Goal: Task Accomplishment & Management: Use online tool/utility

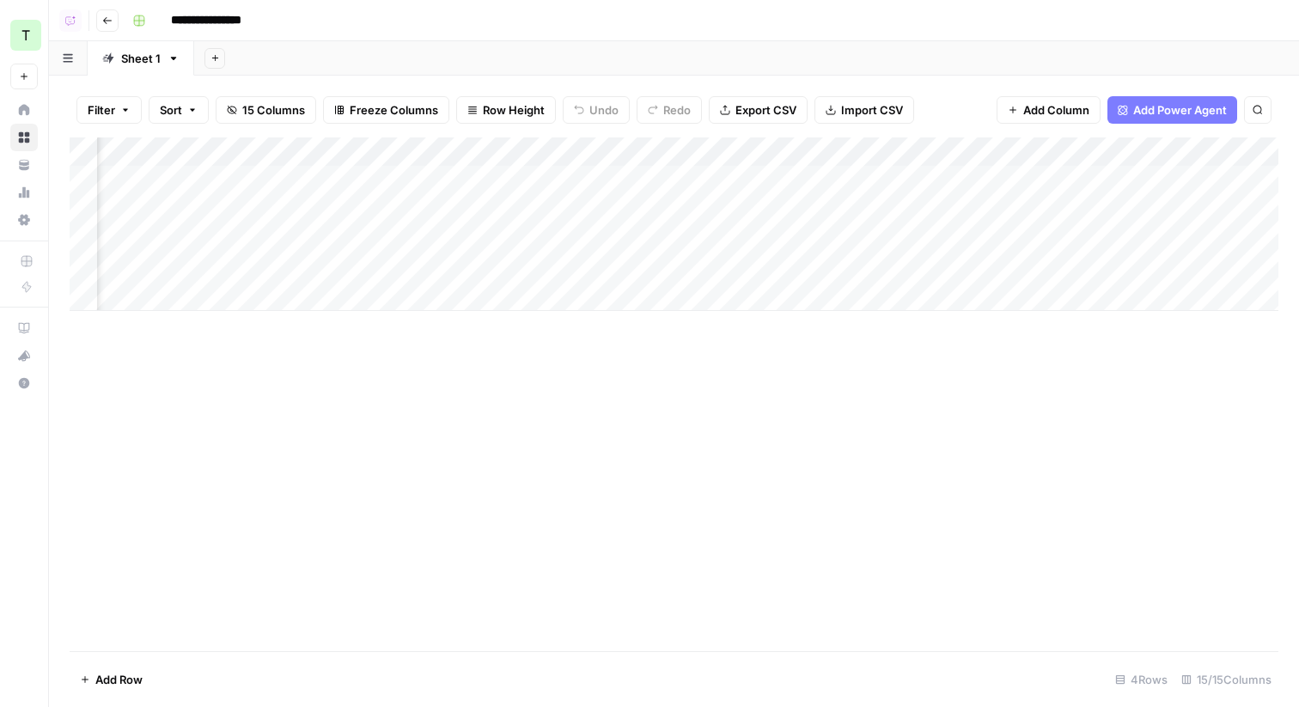
scroll to position [0, 1384]
click at [981, 174] on div "Add Column" at bounding box center [674, 223] width 1208 height 173
click at [998, 211] on div "Add Column" at bounding box center [674, 223] width 1208 height 173
click at [992, 239] on div "Add Column" at bounding box center [674, 223] width 1208 height 173
click at [981, 273] on div "Add Column" at bounding box center [674, 223] width 1208 height 173
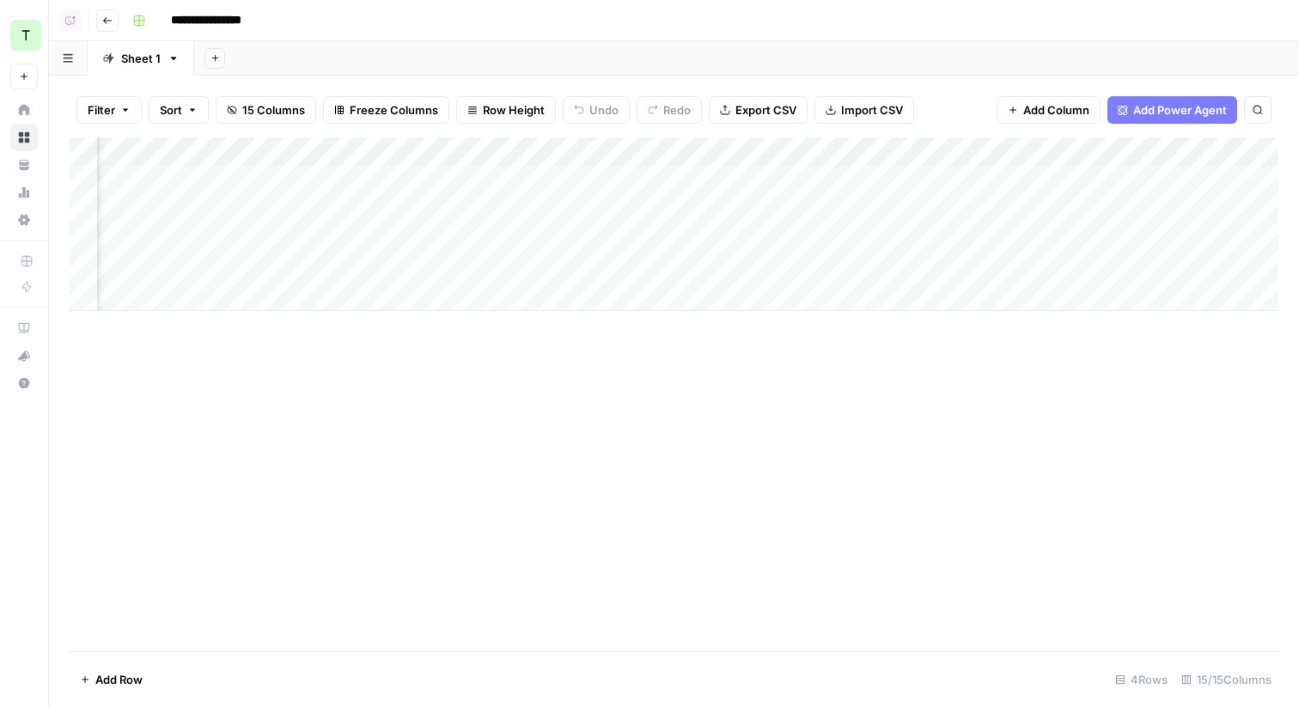
scroll to position [0, 1435]
click at [113, 20] on button "Go back" at bounding box center [107, 20] width 22 height 22
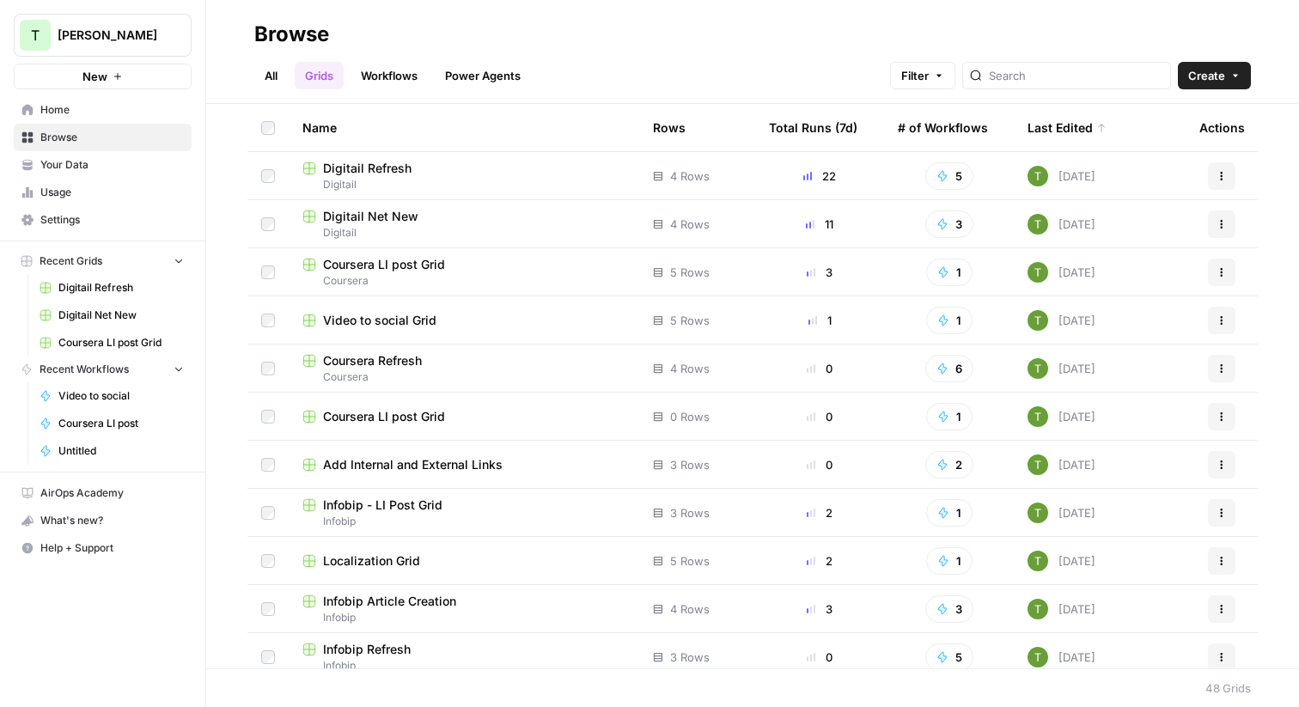
click at [274, 77] on link "All" at bounding box center [270, 75] width 33 height 27
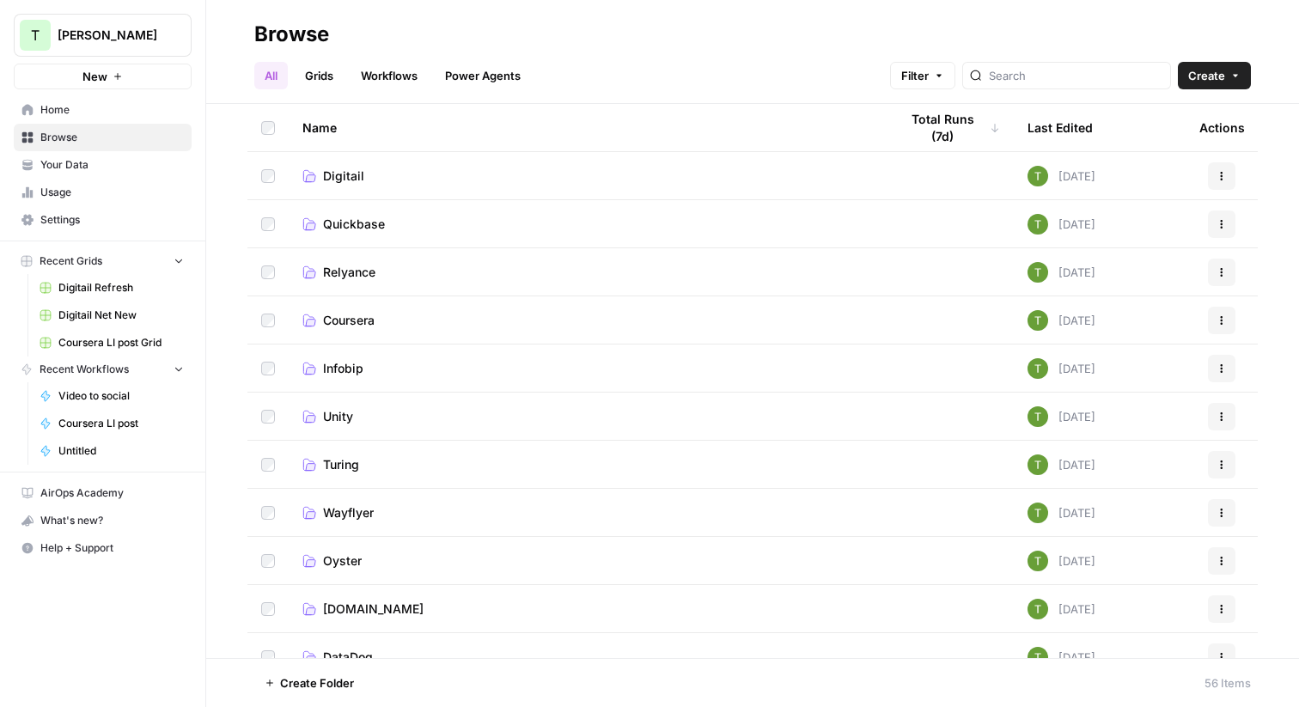
click at [362, 177] on link "Digitail" at bounding box center [586, 175] width 569 height 17
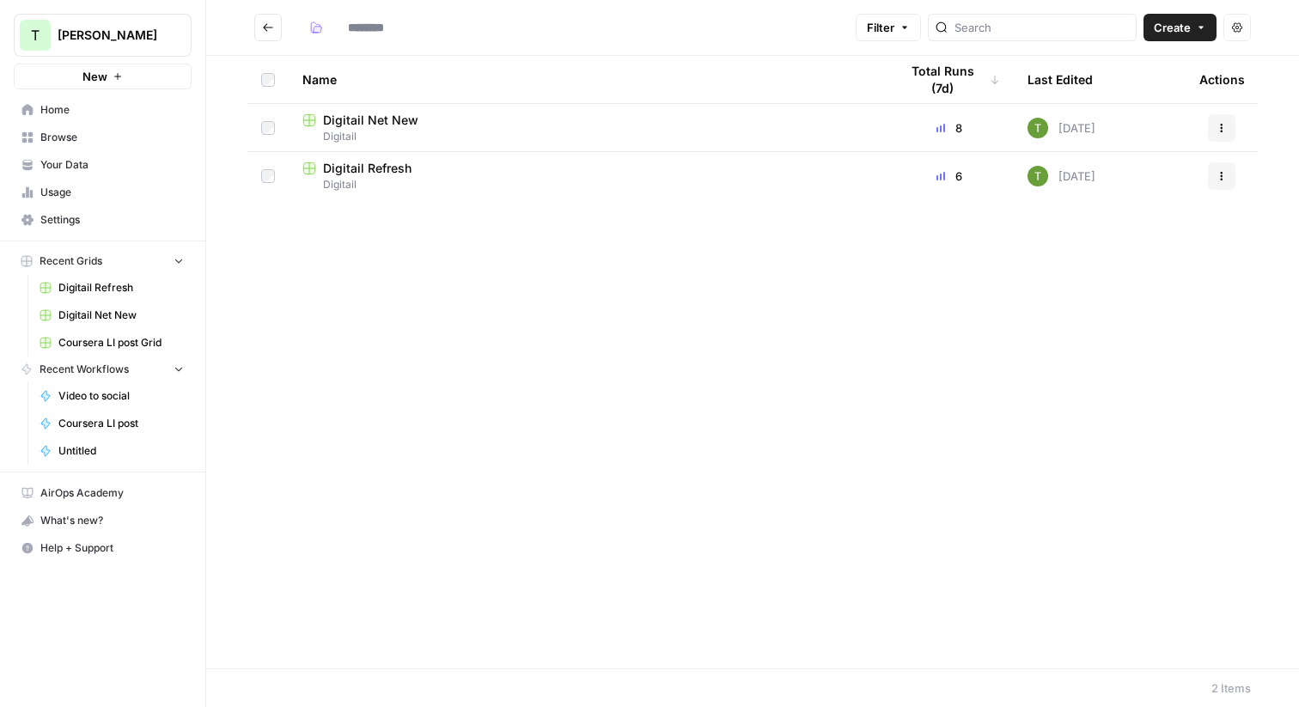
type input "********"
click at [369, 164] on span "Digitail Net New" at bounding box center [370, 168] width 95 height 17
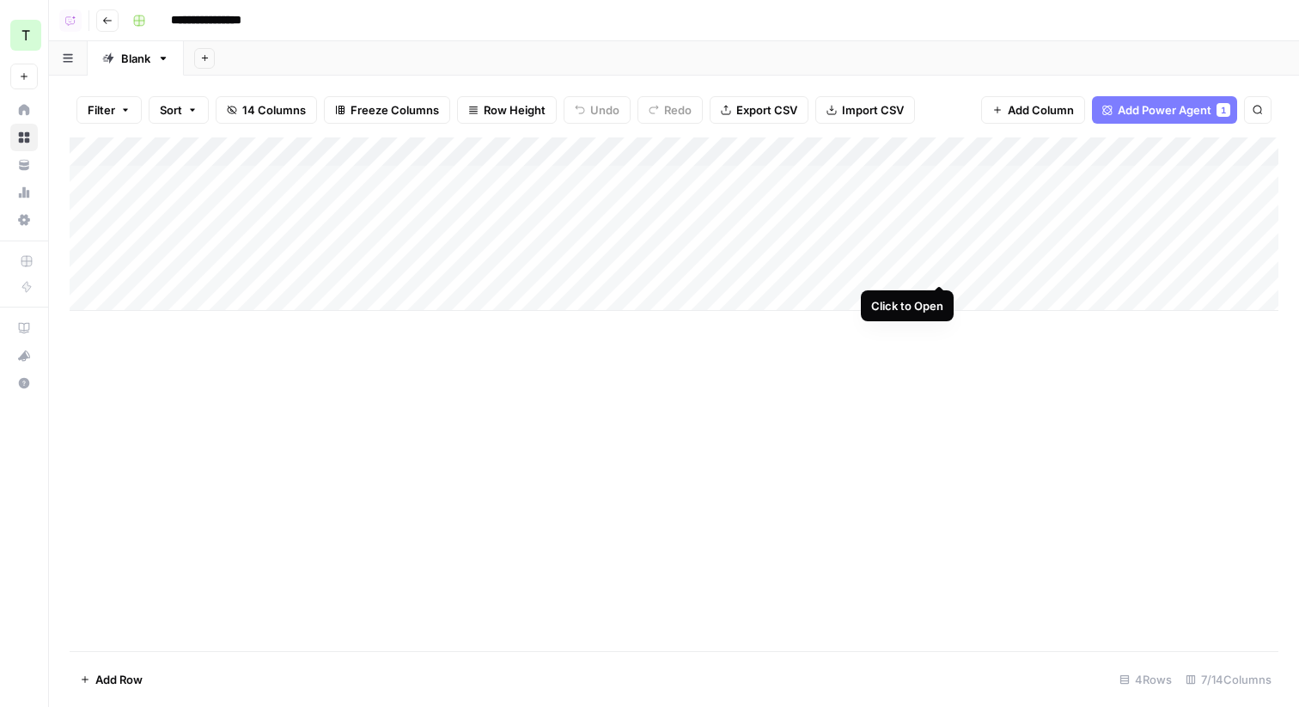
click at [939, 265] on div "Add Column" at bounding box center [674, 223] width 1208 height 173
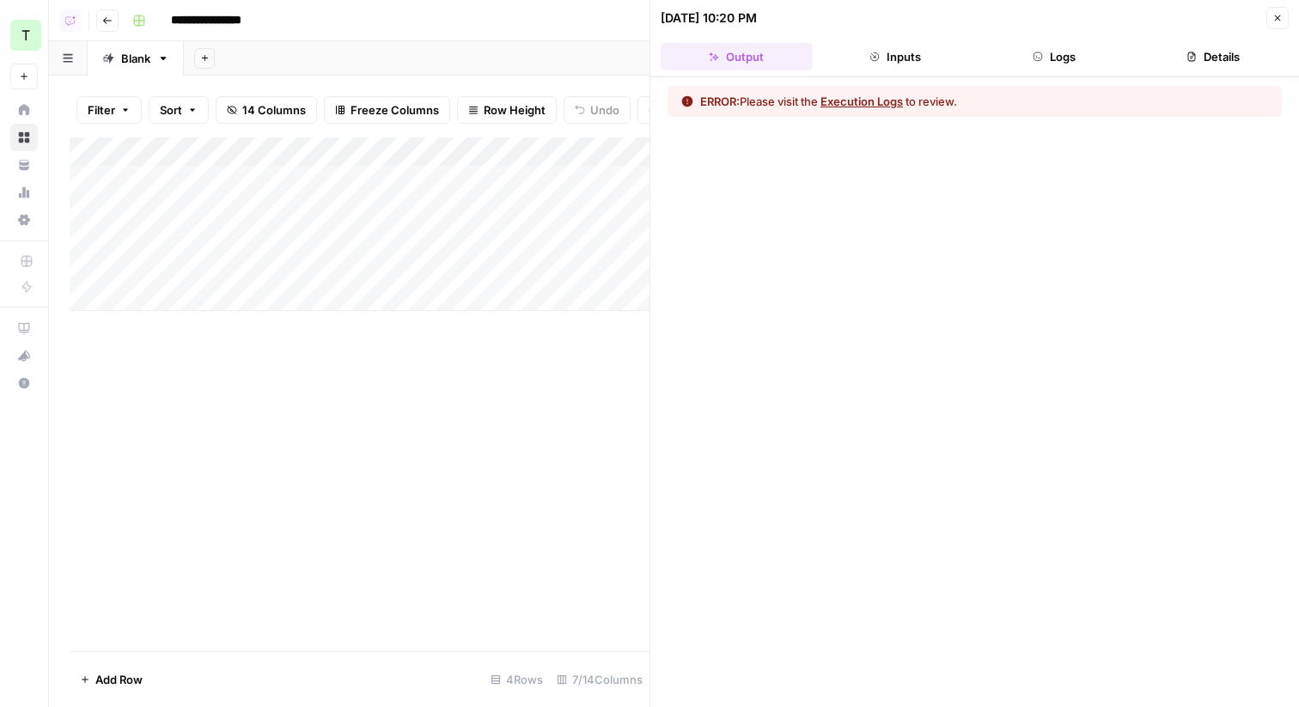
click at [1047, 58] on button "Logs" at bounding box center [1054, 56] width 152 height 27
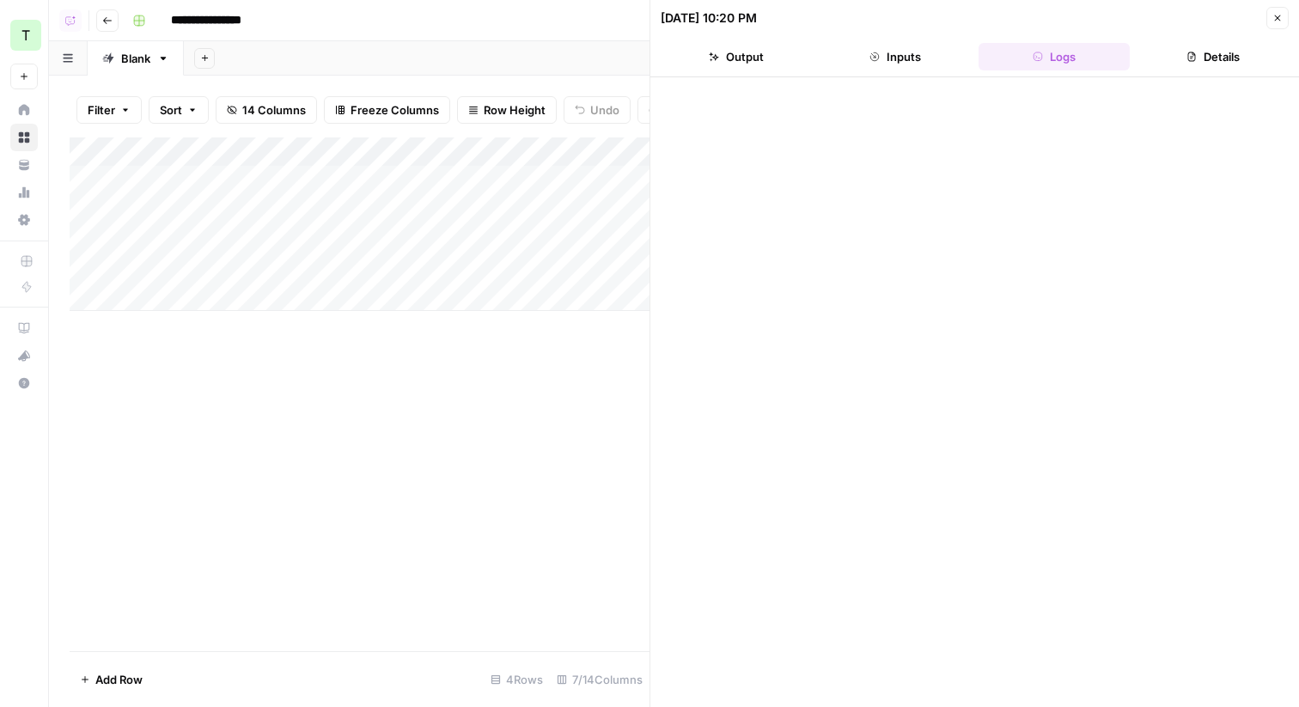
click at [1201, 56] on button "Details" at bounding box center [1212, 56] width 152 height 27
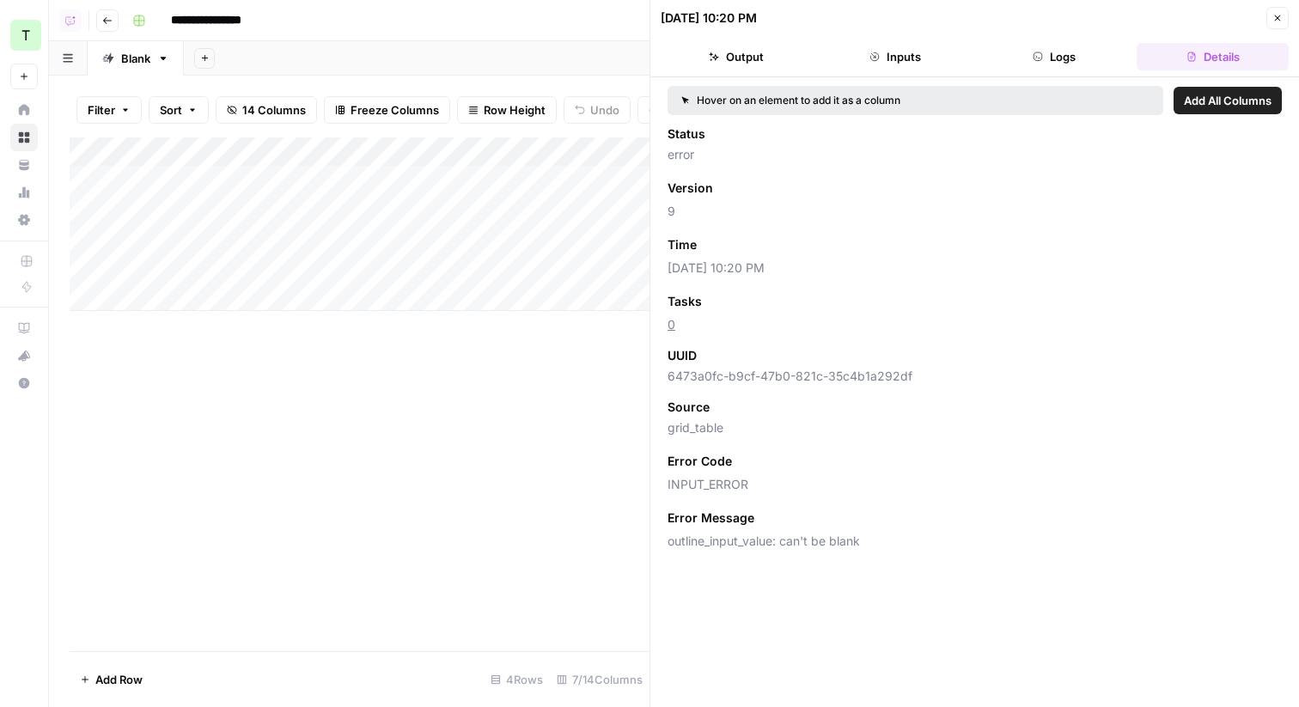
click at [1061, 59] on button "Logs" at bounding box center [1054, 56] width 152 height 27
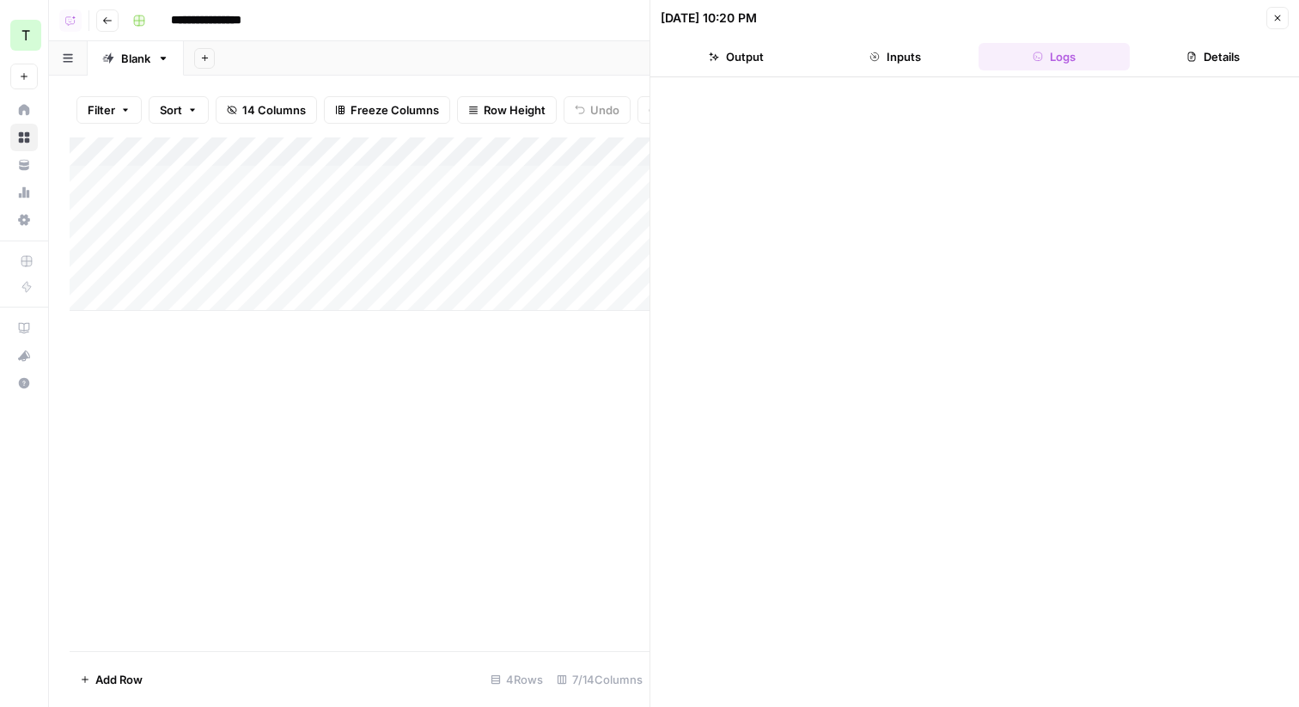
click at [1282, 16] on button "Close" at bounding box center [1277, 18] width 22 height 22
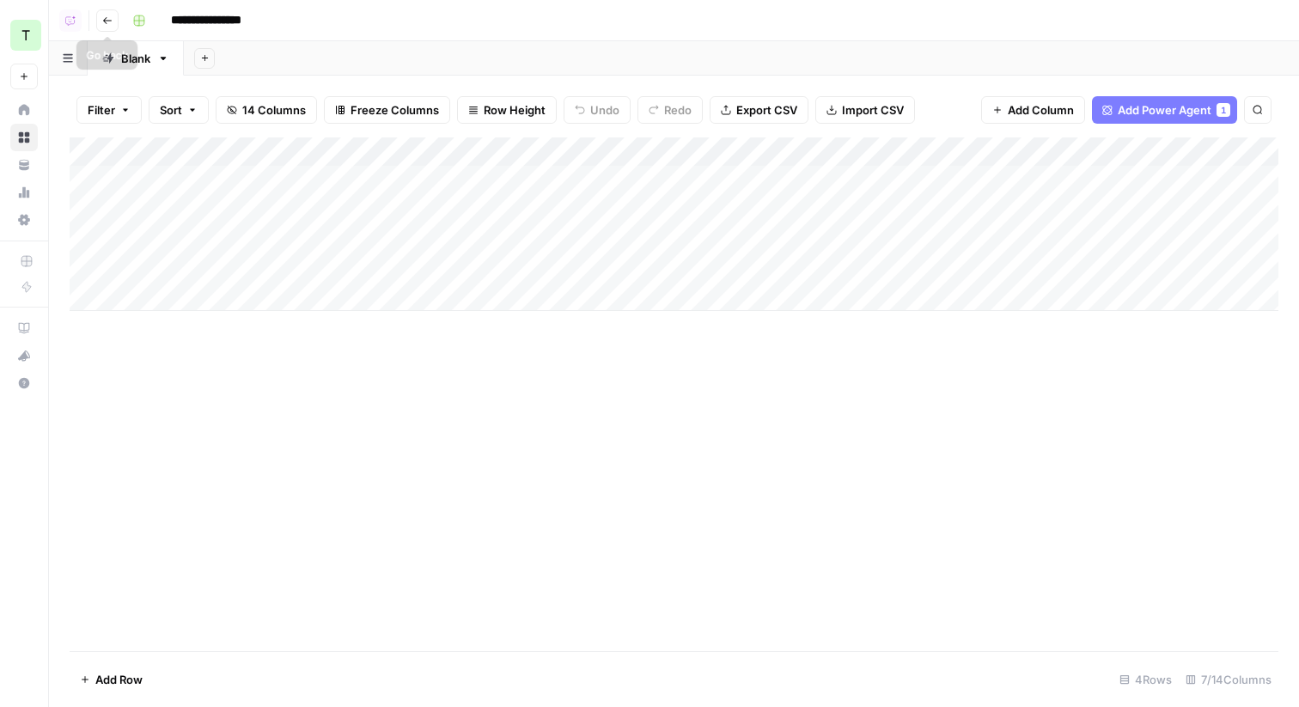
click at [106, 22] on icon "button" at bounding box center [107, 20] width 9 height 7
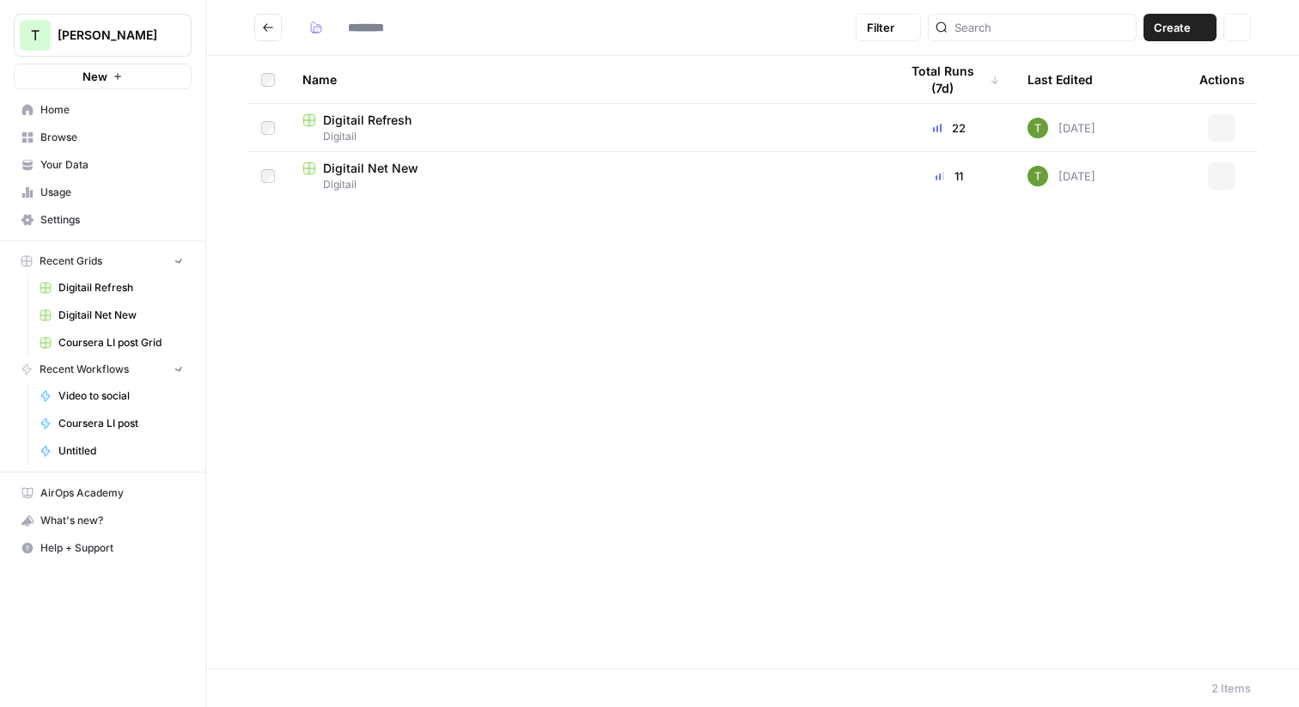
type input "********"
click at [360, 126] on span "Digitail Refresh" at bounding box center [367, 120] width 88 height 17
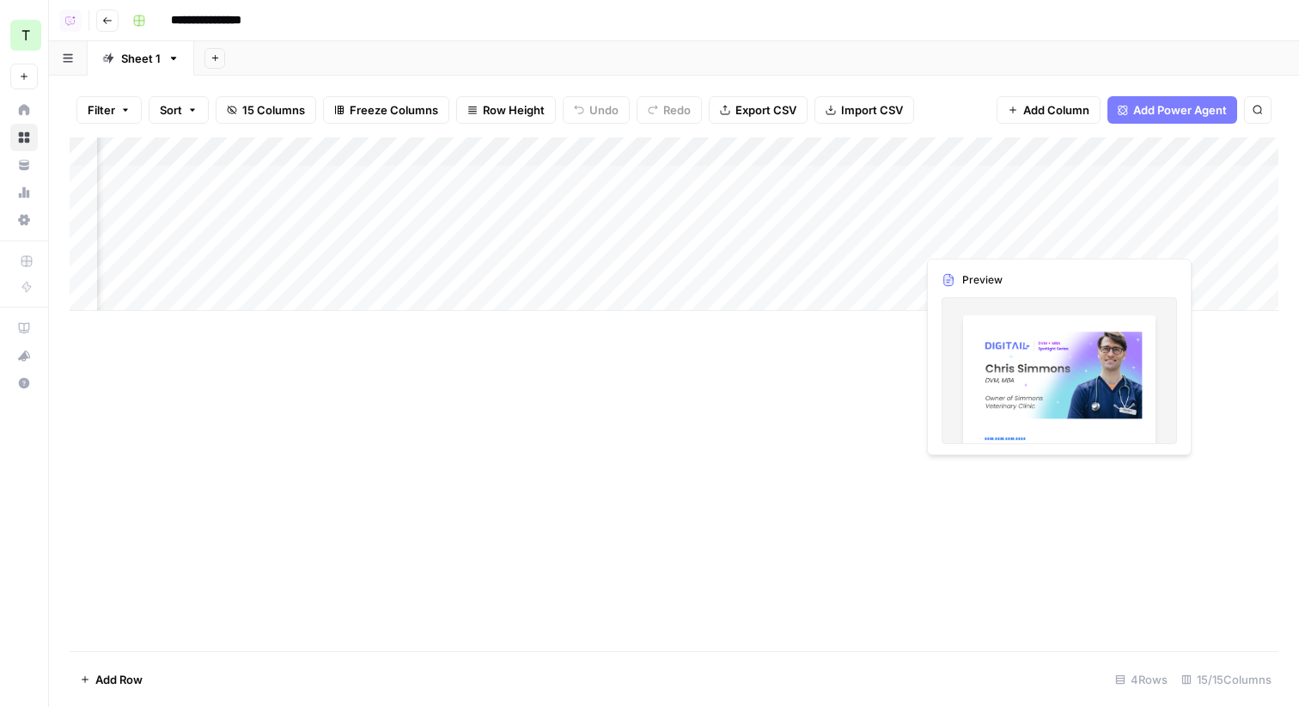
scroll to position [0, 1435]
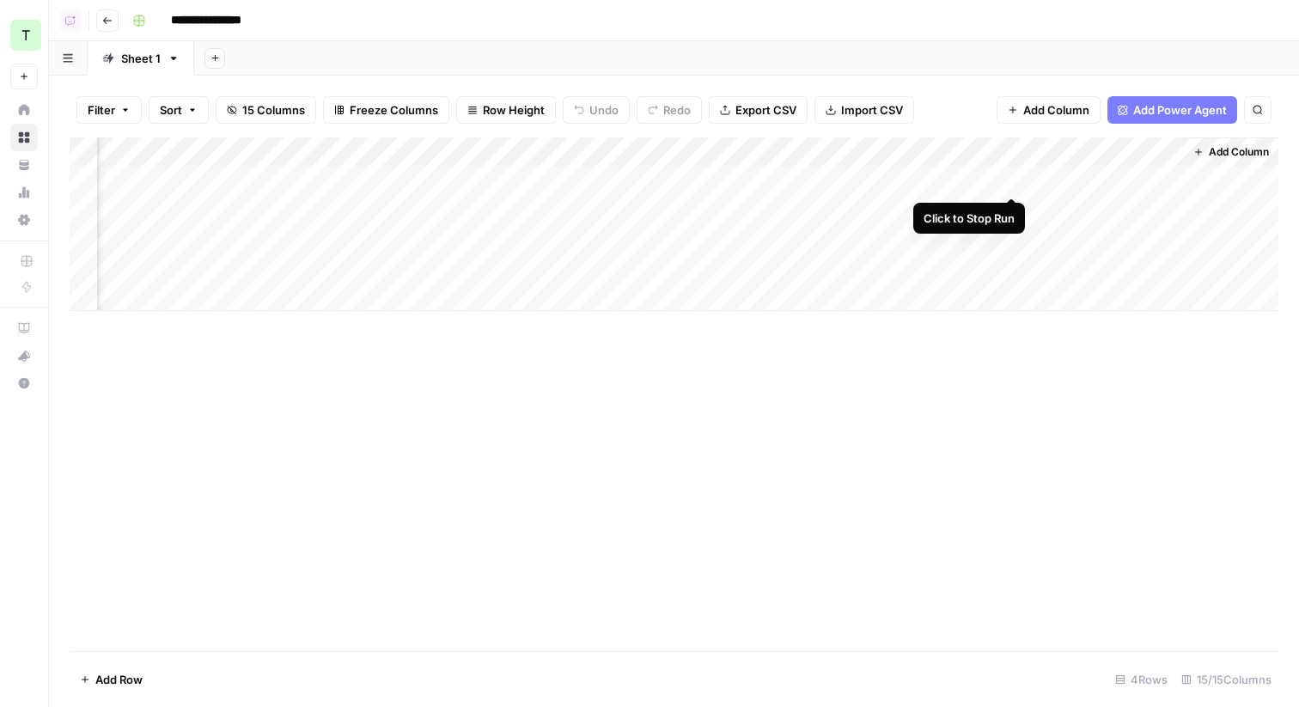
click at [1013, 178] on div "Add Column" at bounding box center [674, 223] width 1208 height 173
click at [1009, 176] on div "Add Column" at bounding box center [674, 223] width 1208 height 173
click at [1011, 210] on div "Add Column" at bounding box center [674, 223] width 1208 height 173
click at [1014, 209] on div "Add Column" at bounding box center [674, 223] width 1208 height 173
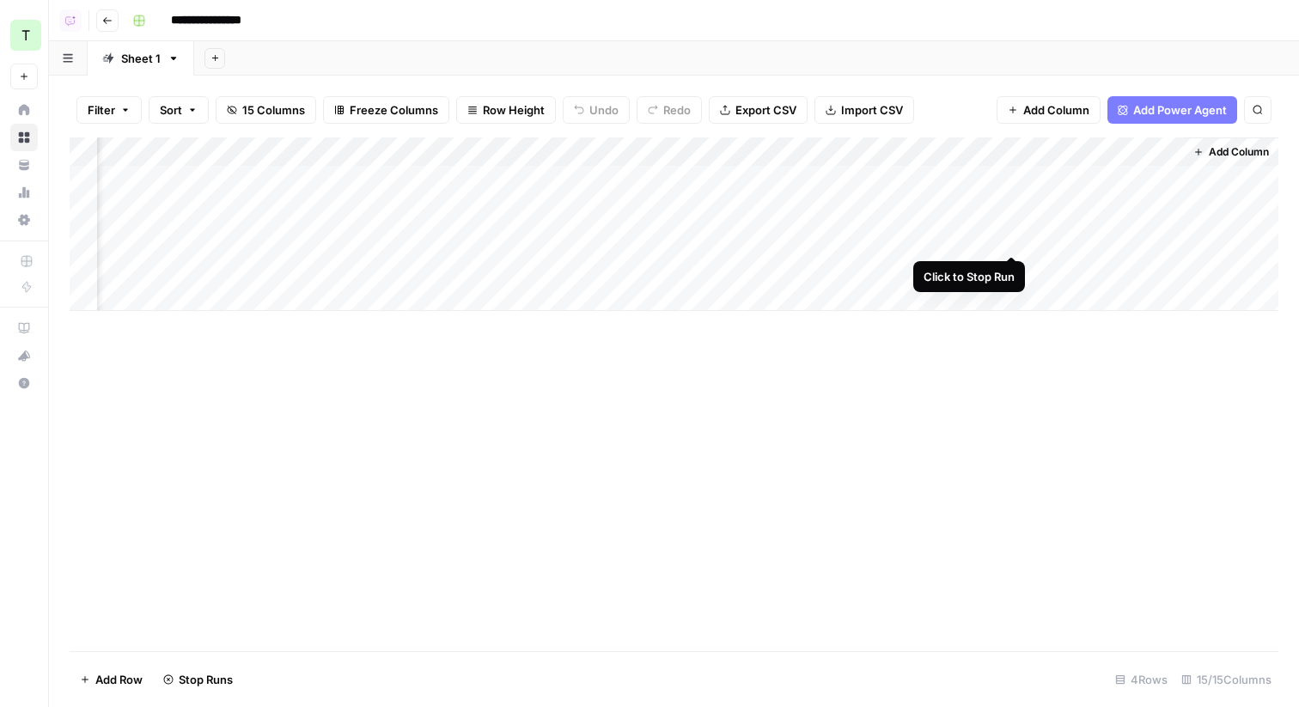
click at [1014, 235] on div "Add Column" at bounding box center [674, 223] width 1208 height 173
click at [1007, 231] on div "Add Column" at bounding box center [674, 223] width 1208 height 173
click at [1014, 265] on div "Add Column" at bounding box center [674, 223] width 1208 height 173
click at [1014, 268] on div "Add Column" at bounding box center [674, 223] width 1208 height 173
